Goal: Browse casually: Explore the website without a specific task or goal

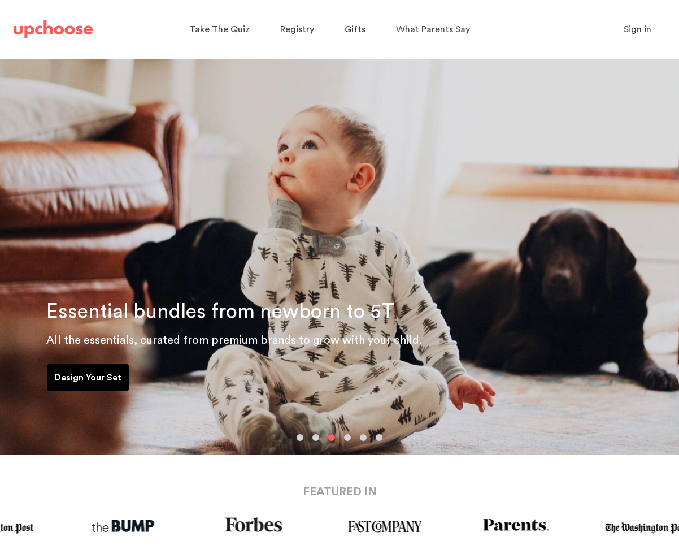
click at [93, 371] on p "Design Your Set" at bounding box center [87, 378] width 67 height 14
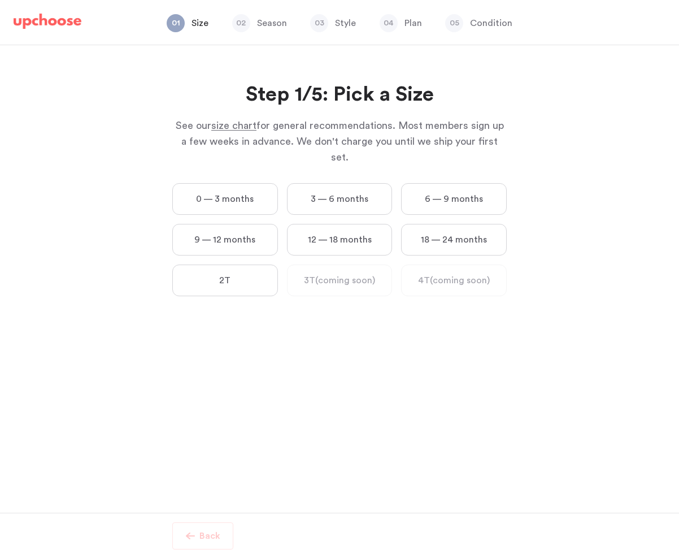
click at [232, 186] on label "0 — 3 months" at bounding box center [225, 199] width 106 height 32
click at [0, 0] on months "0 — 3 months" at bounding box center [0, 0] width 0 height 0
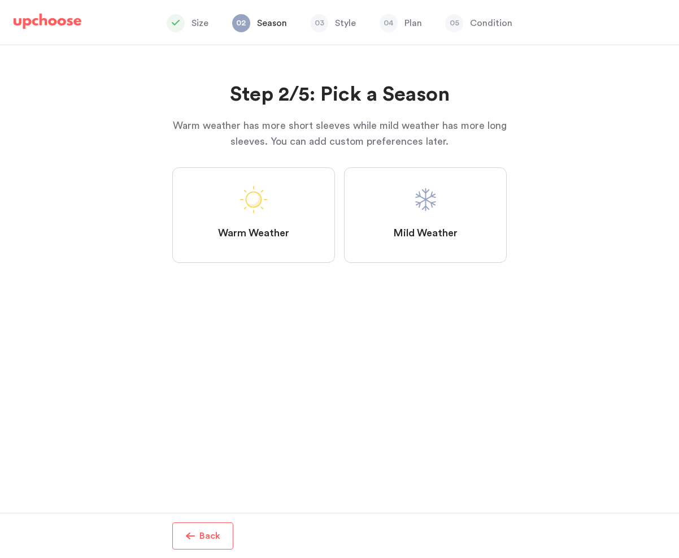
click at [272, 211] on label "Warm Weather" at bounding box center [253, 215] width 163 height 96
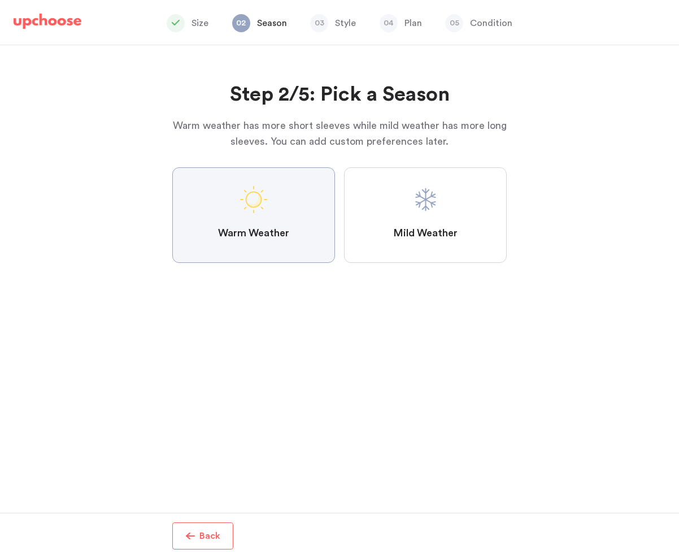
click at [0, 0] on Weather "Warm Weather" at bounding box center [0, 0] width 0 height 0
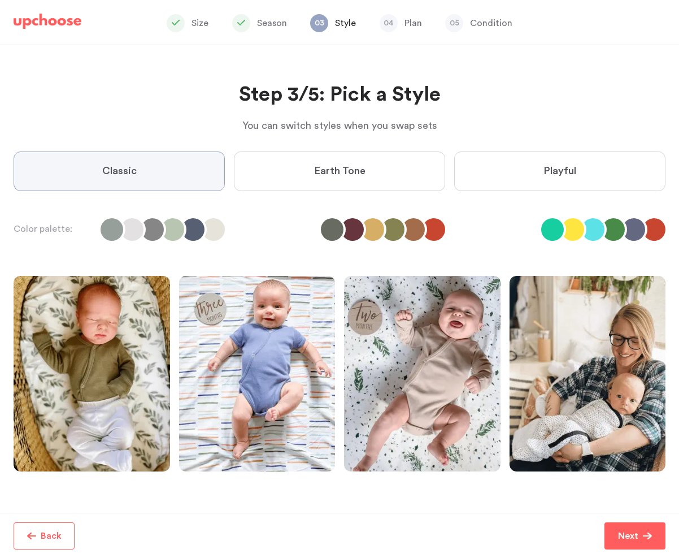
click at [650, 224] on li at bounding box center [654, 229] width 23 height 23
click at [652, 232] on li at bounding box center [654, 229] width 23 height 23
click at [390, 172] on label "Earth Tone" at bounding box center [339, 171] width 211 height 40
click at [0, 0] on Tone "Earth Tone" at bounding box center [0, 0] width 0 height 0
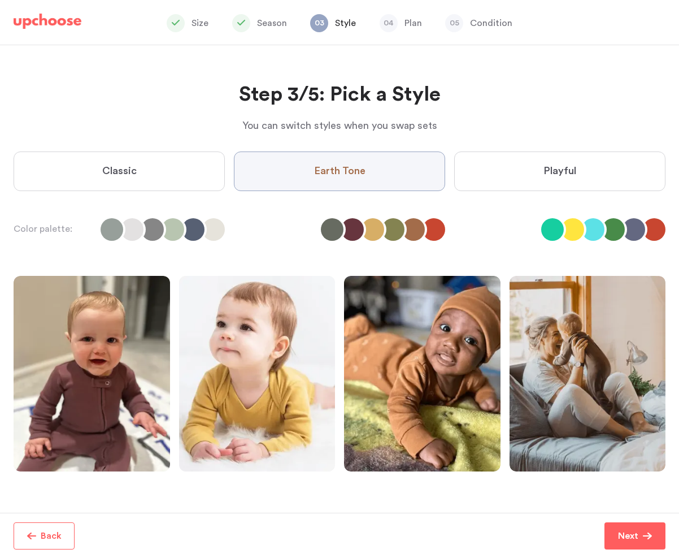
click at [187, 170] on label "Classic" at bounding box center [119, 171] width 211 height 40
click at [0, 0] on input "Classic" at bounding box center [0, 0] width 0 height 0
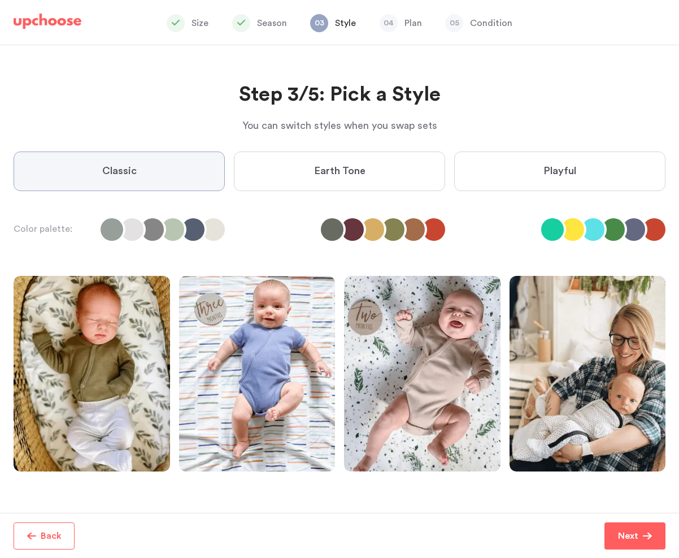
click at [590, 185] on label "Playful" at bounding box center [559, 171] width 211 height 40
click at [0, 0] on input "Playful" at bounding box center [0, 0] width 0 height 0
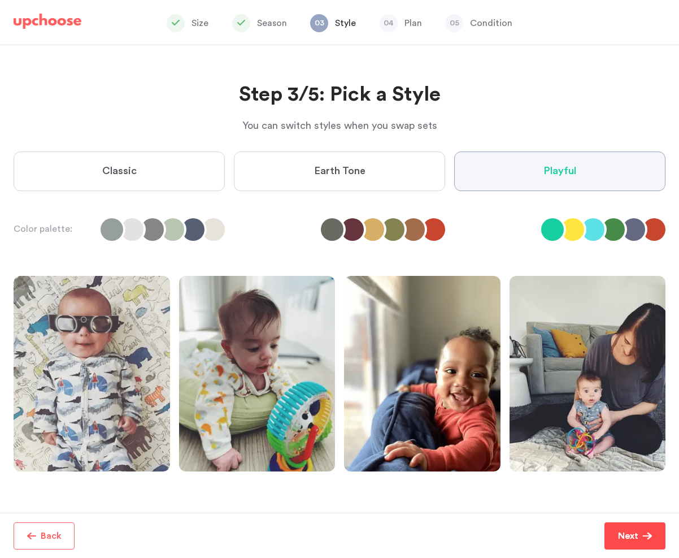
click at [615, 535] on button "Next" at bounding box center [635, 535] width 61 height 27
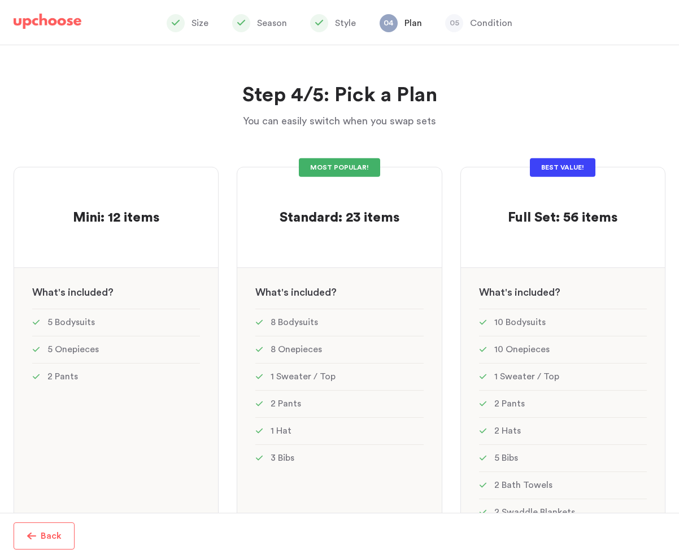
click at [635, 127] on div "Step 4/5: Pick a Plan You can easily switch when you swap sets Step 4/5: Pick a…" at bounding box center [340, 92] width 652 height 74
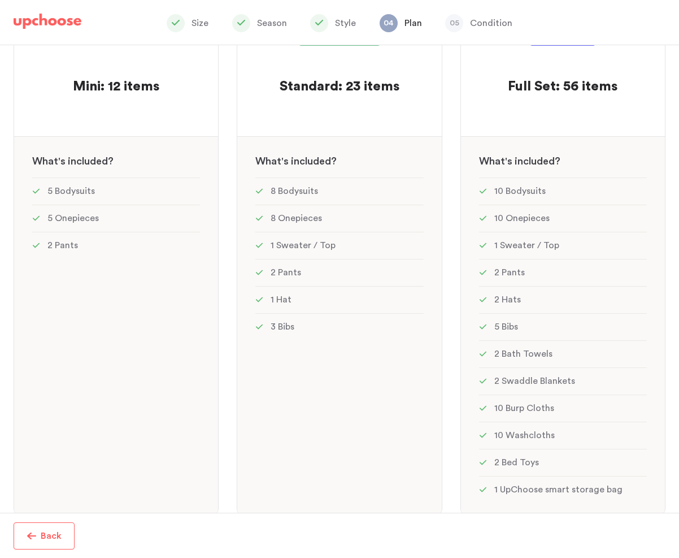
scroll to position [155, 0]
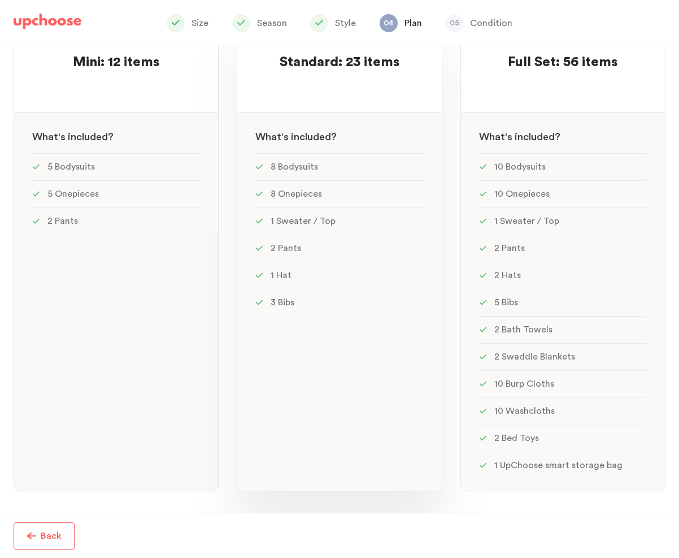
click at [361, 396] on div "MOST POPULAR! Standard: 23 items Standard: 23 items See w W hat's included ? 8 …" at bounding box center [339, 251] width 205 height 480
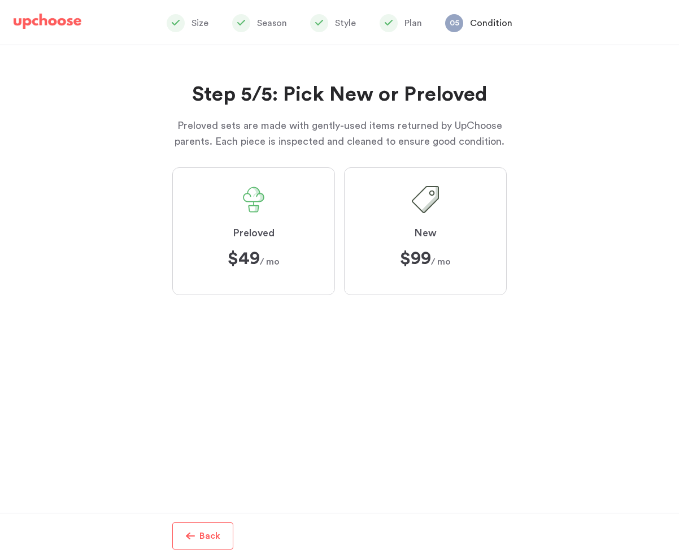
click at [488, 24] on p "Condition" at bounding box center [491, 23] width 42 height 14
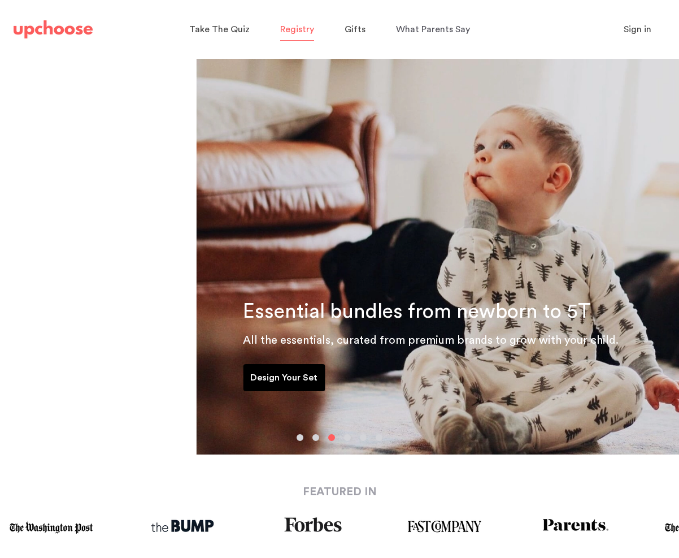
click at [303, 31] on span "Registry" at bounding box center [297, 29] width 34 height 9
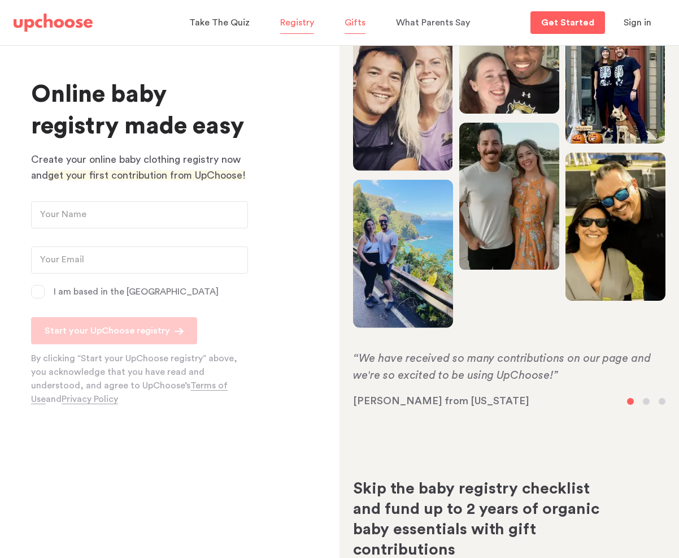
scroll to position [6, 0]
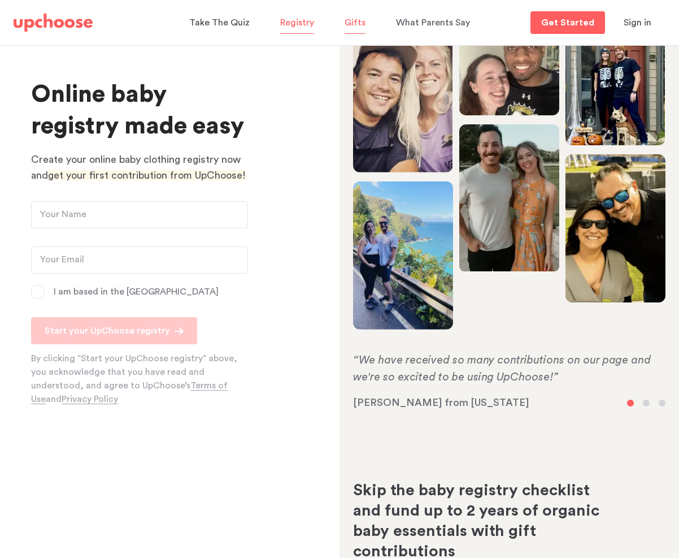
click at [357, 20] on span "Gifts" at bounding box center [355, 22] width 21 height 9
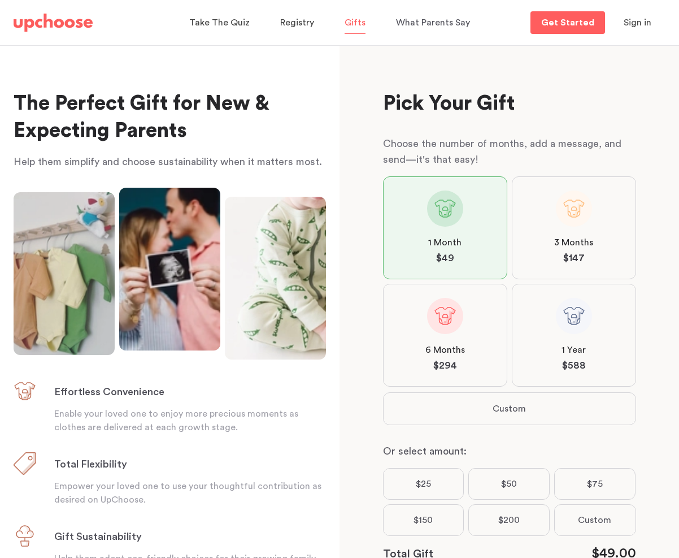
click at [581, 84] on div "Pick Your Gift Choose the number of months, add a message, and send—it's that e…" at bounding box center [509, 306] width 253 height 476
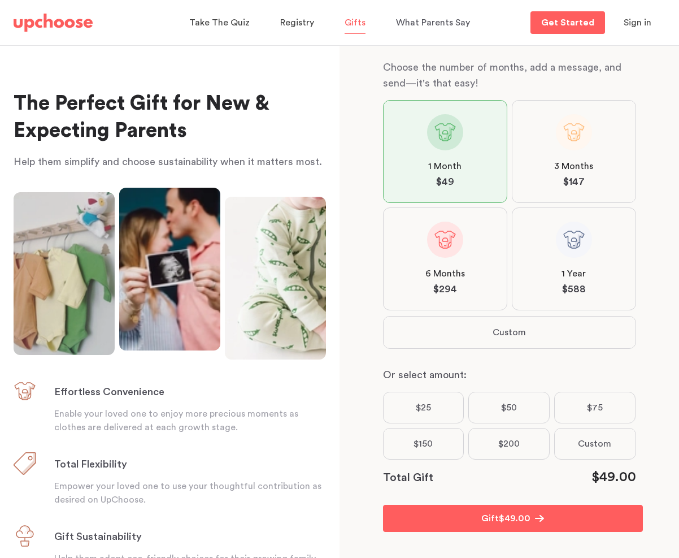
scroll to position [86, 0]
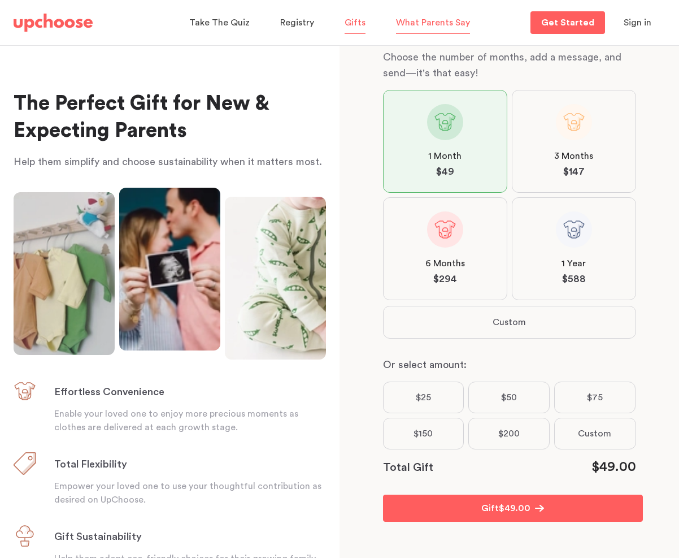
click at [435, 25] on span "What Parents Say" at bounding box center [433, 22] width 74 height 9
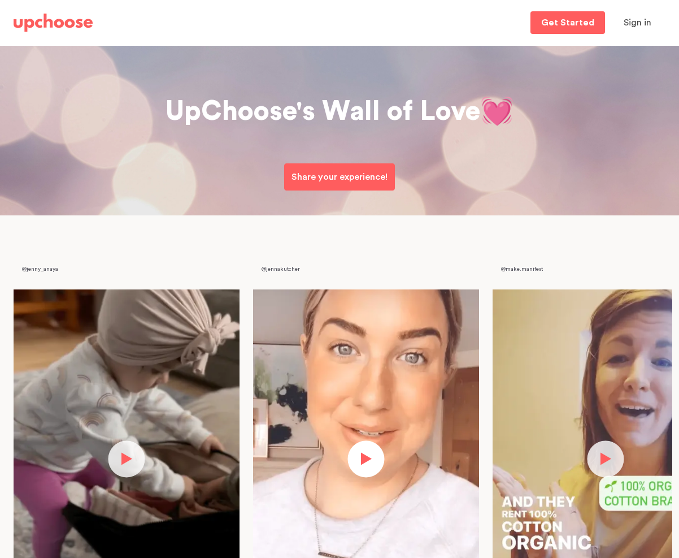
scroll to position [10, 0]
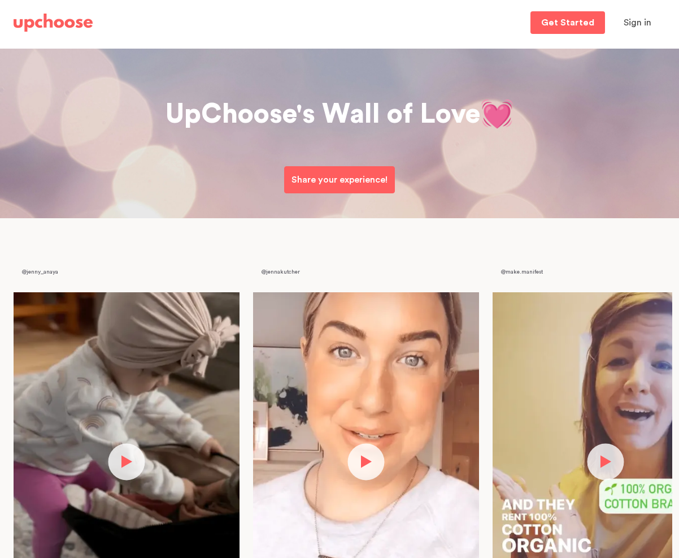
click at [375, 459] on button "button" at bounding box center [366, 461] width 37 height 37
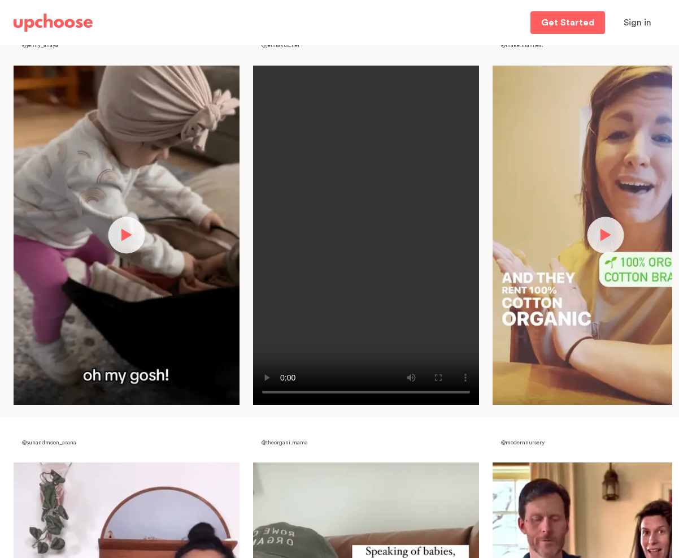
scroll to position [259, 0]
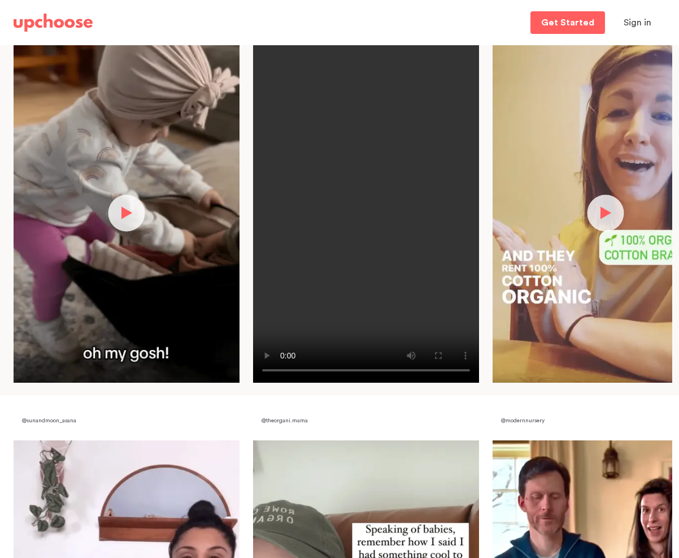
click at [270, 117] on video at bounding box center [366, 213] width 226 height 339
click at [283, 326] on video at bounding box center [366, 213] width 226 height 339
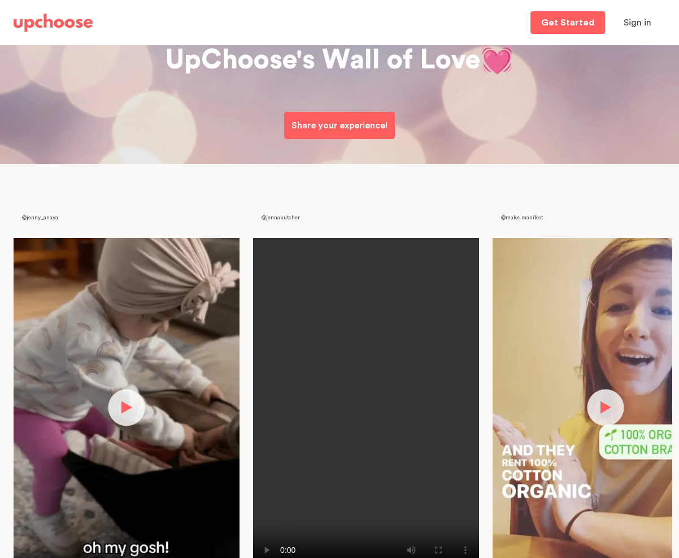
scroll to position [0, 0]
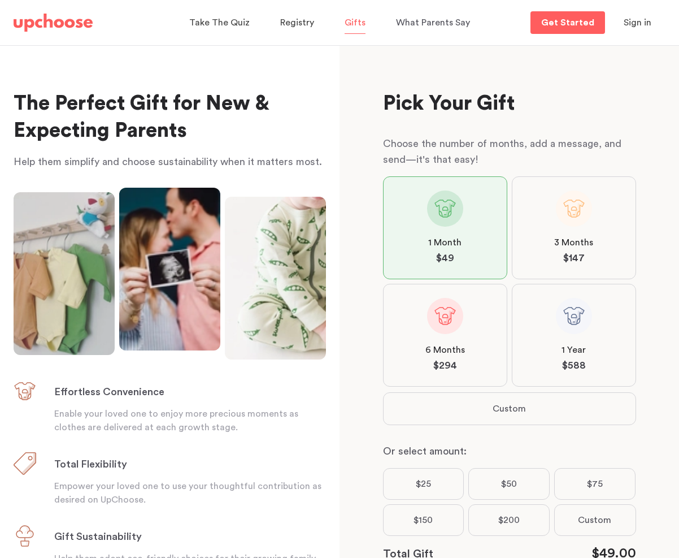
scroll to position [86, 0]
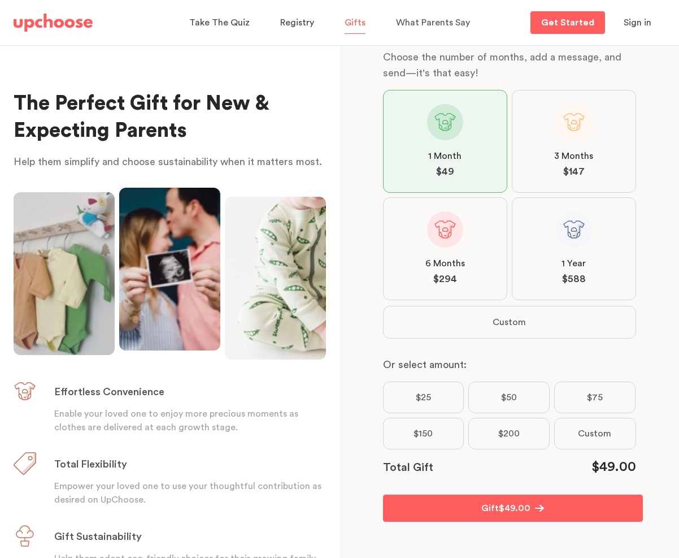
click at [255, 511] on ul "Effortless Convenience Enable your loved one to enjoy more precious moments as …" at bounding box center [170, 515] width 313 height 271
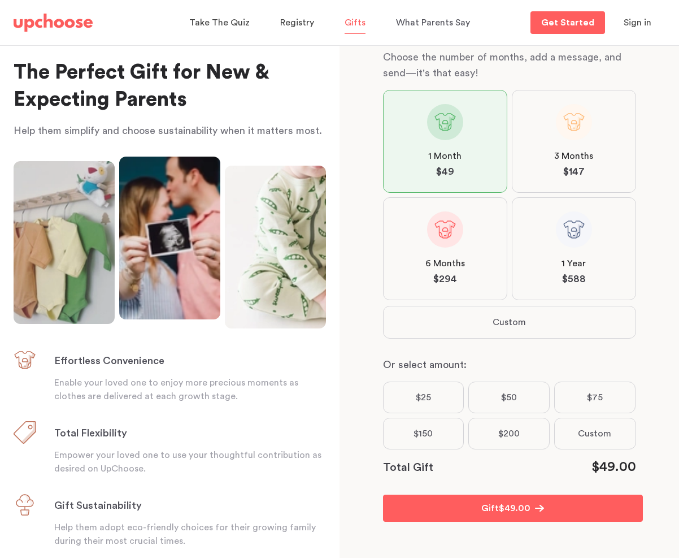
scroll to position [38, 0]
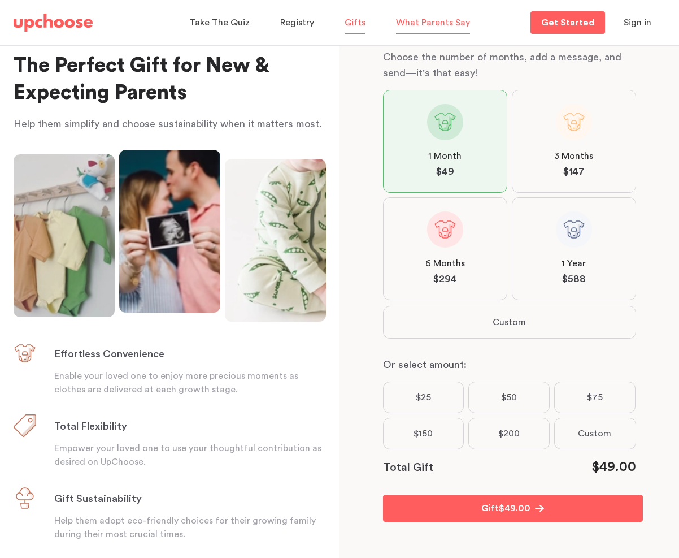
click at [448, 21] on span "What Parents Say" at bounding box center [433, 22] width 74 height 9
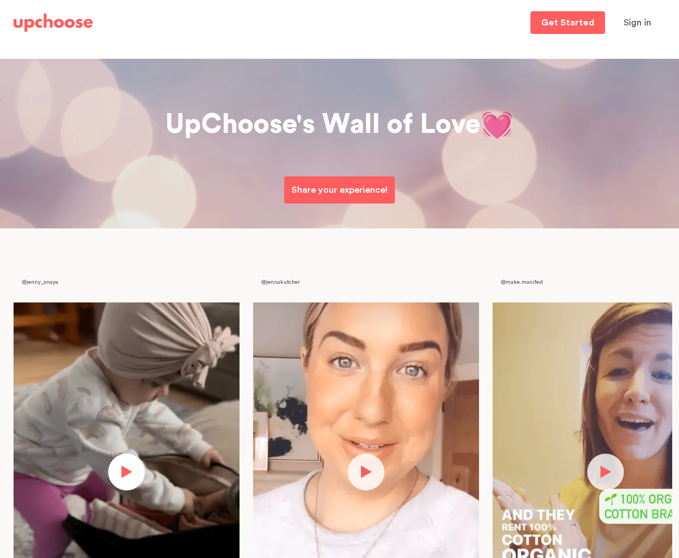
click at [123, 478] on button "button" at bounding box center [127, 471] width 37 height 37
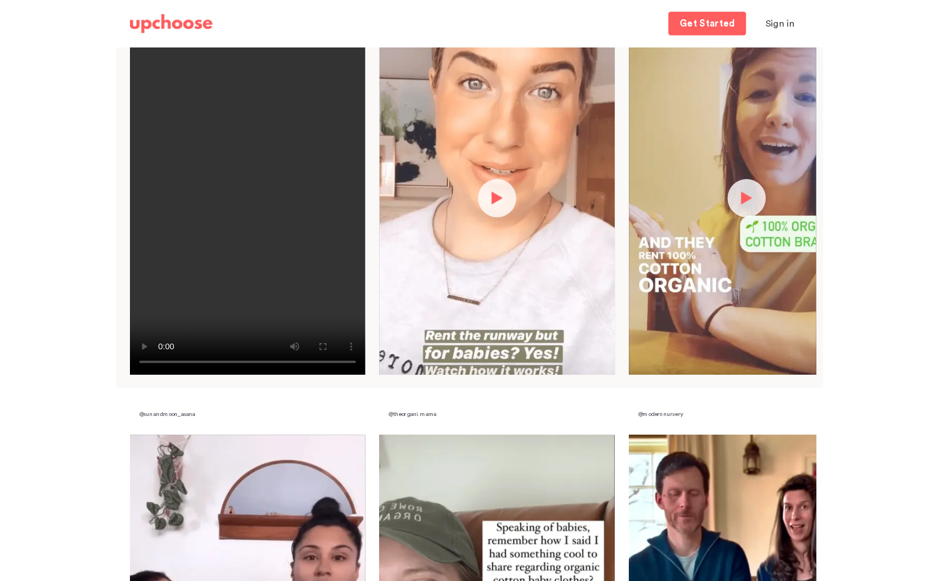
scroll to position [285, 0]
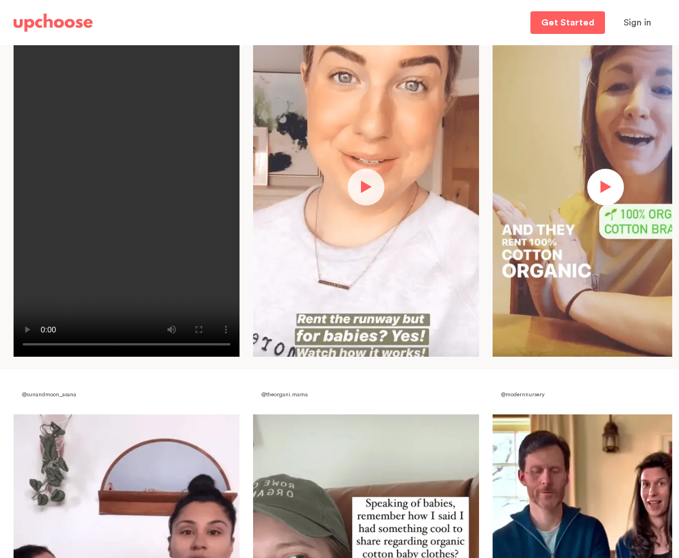
click at [600, 188] on button "button" at bounding box center [606, 186] width 37 height 37
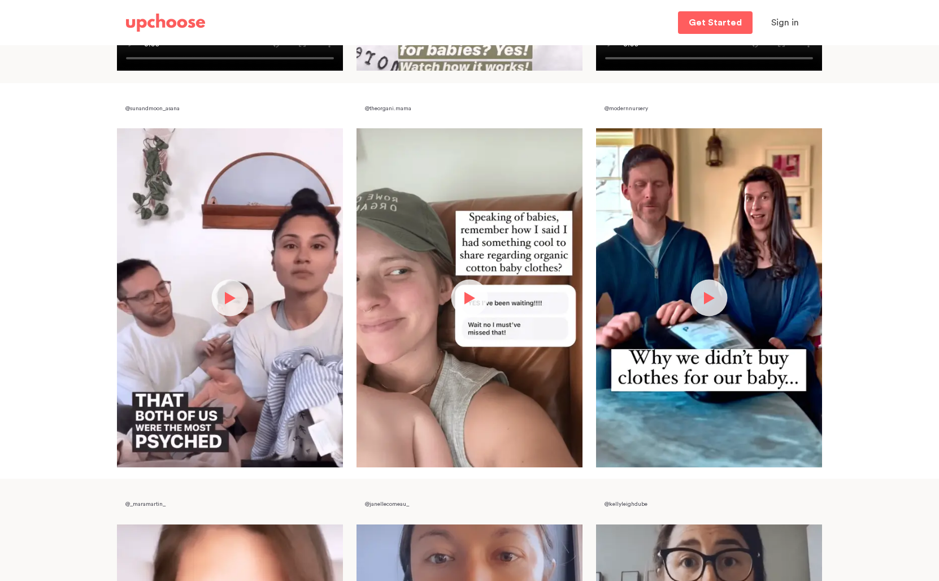
scroll to position [579, 0]
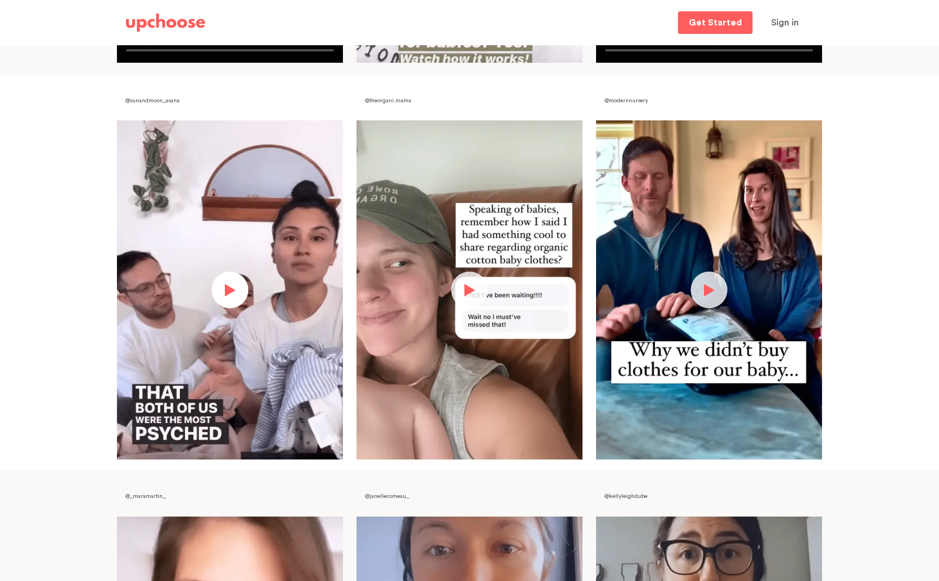
click at [232, 283] on button "button" at bounding box center [230, 290] width 37 height 37
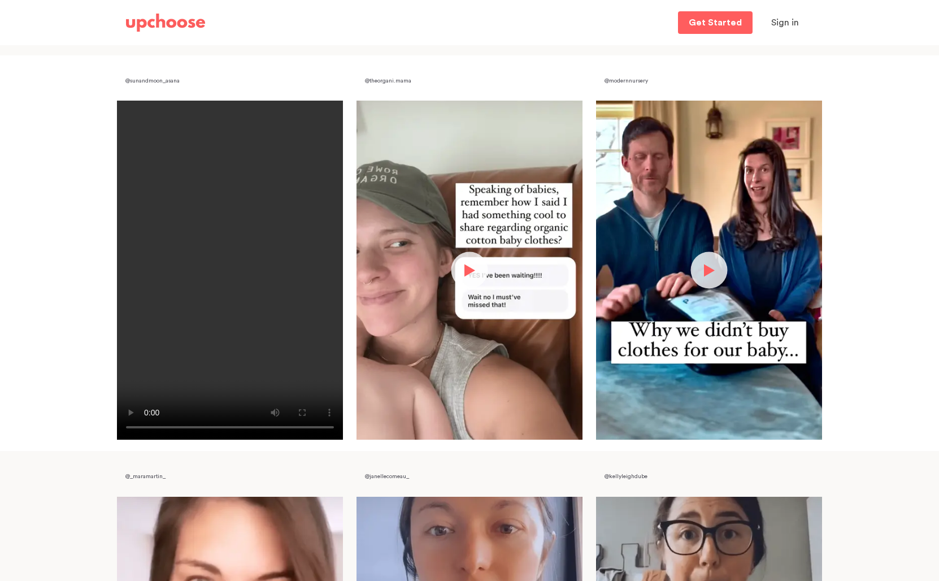
scroll to position [602, 0]
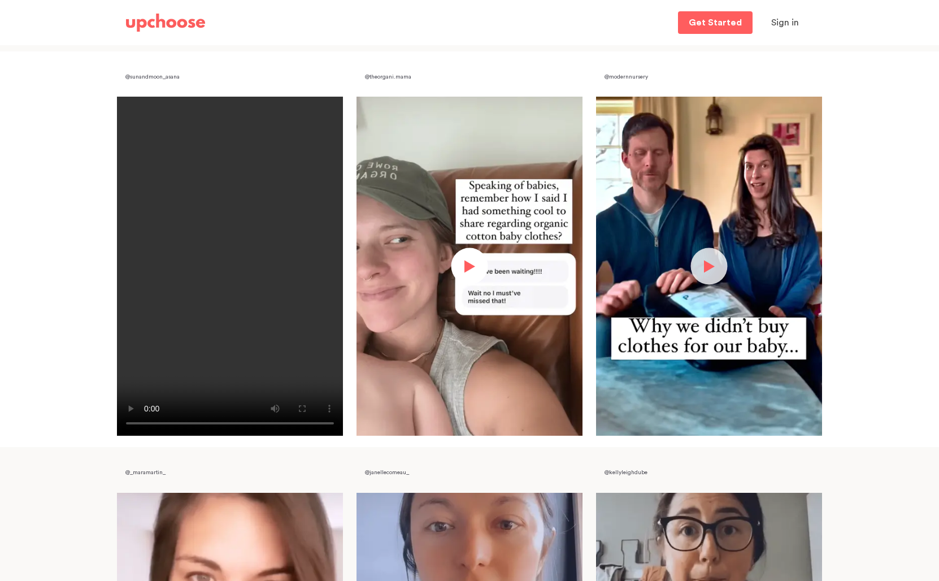
click at [470, 266] on button "button" at bounding box center [470, 266] width 37 height 37
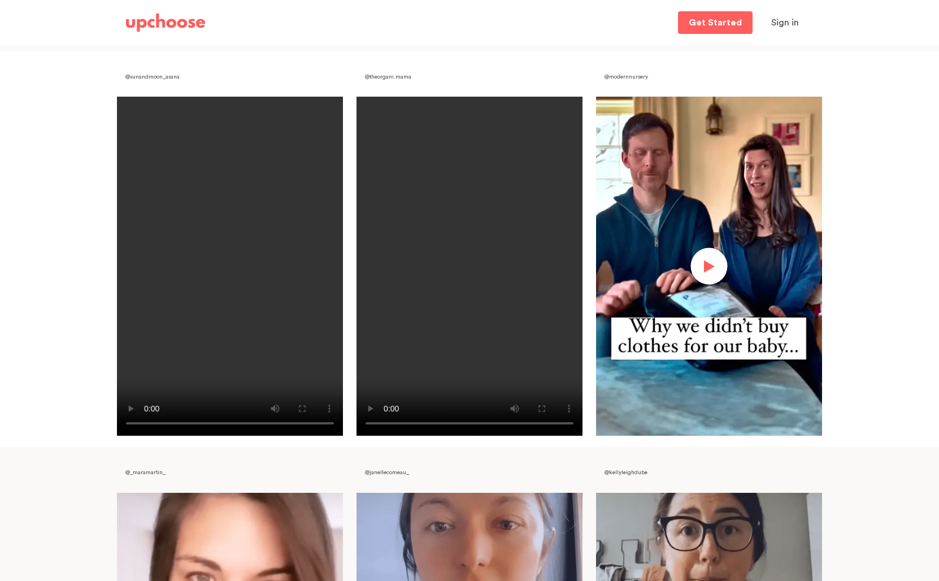
click at [679, 267] on button "button" at bounding box center [709, 266] width 37 height 37
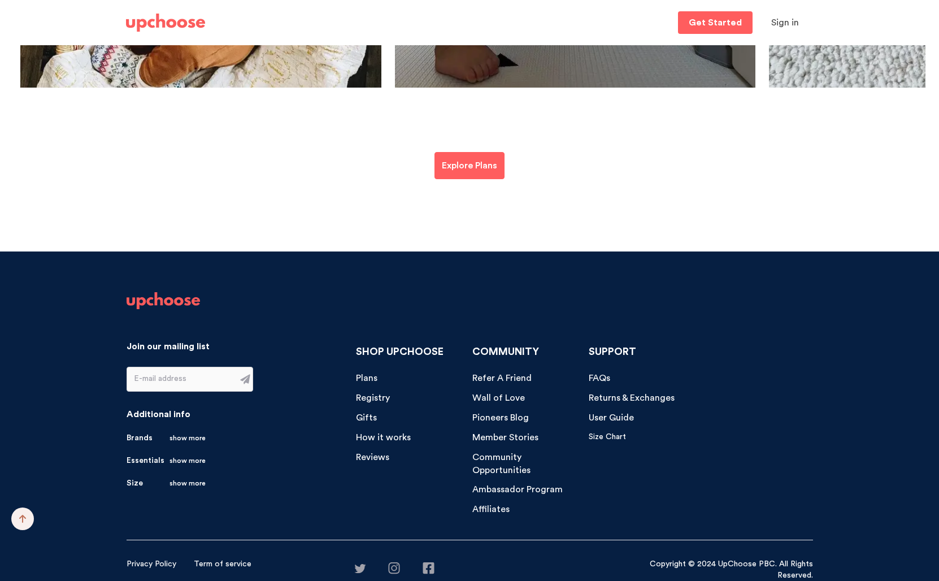
scroll to position [5098, 0]
